Goal: Task Accomplishment & Management: Use online tool/utility

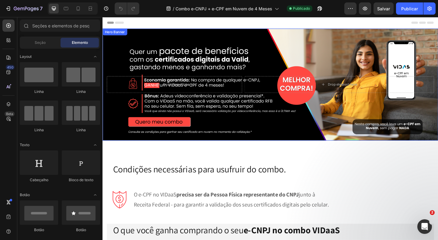
click at [171, 61] on div "Overlay" at bounding box center [284, 90] width 365 height 122
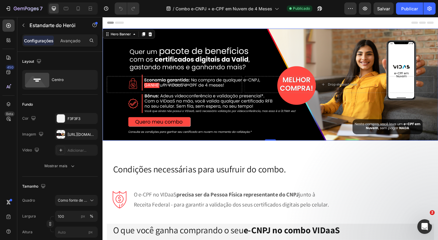
click at [178, 80] on div "Drop element here Drop element here Row" at bounding box center [284, 90] width 365 height 38
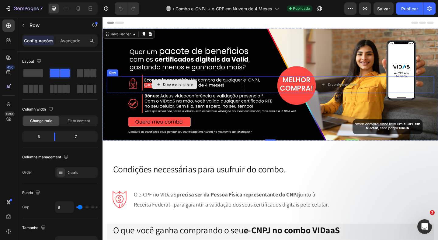
click at [190, 81] on div "Drop element here" at bounding box center [180, 90] width 147 height 18
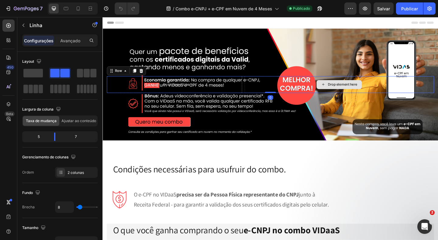
click at [280, 81] on div "Drop element here" at bounding box center [360, 90] width 206 height 18
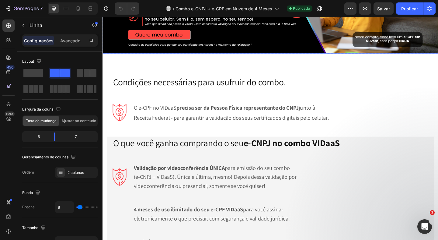
scroll to position [96, 0]
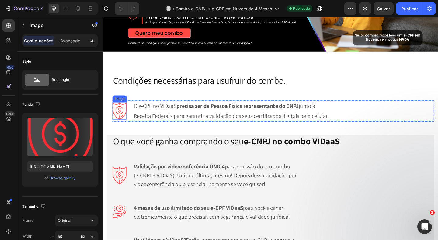
click at [116, 110] on img at bounding box center [120, 118] width 15 height 19
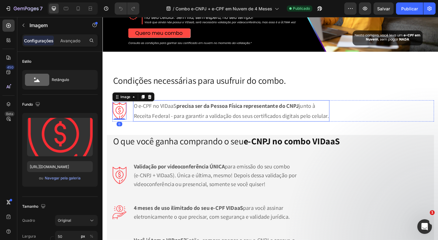
click at [161, 117] on p "O e-CPF no VIDaaS precisa ser da Pessoa Física representante do CNPJ junto à Re…" at bounding box center [242, 119] width 212 height 22
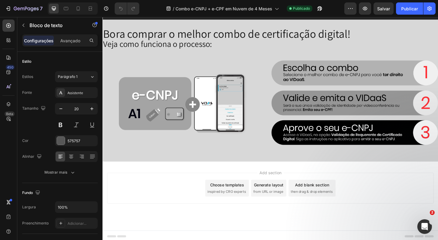
scroll to position [818, 0]
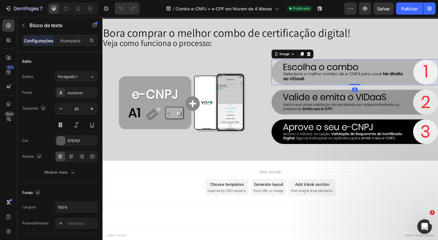
click at [326, 76] on img at bounding box center [376, 77] width 181 height 28
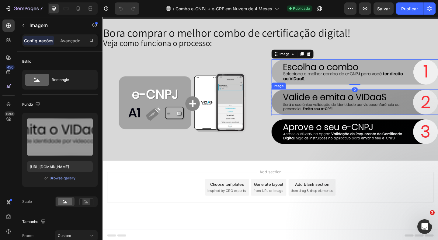
click at [324, 109] on img at bounding box center [376, 109] width 181 height 28
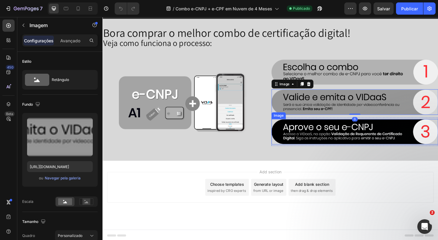
click at [327, 137] on img at bounding box center [376, 142] width 181 height 28
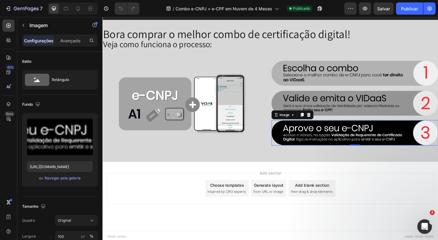
scroll to position [0, 0]
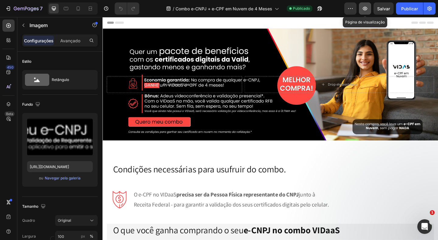
click at [365, 9] on icon "button" at bounding box center [365, 9] width 2 height 2
